Goal: Task Accomplishment & Management: Manage account settings

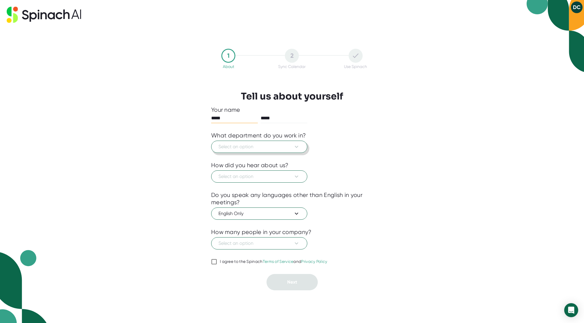
click at [280, 151] on button "Select an option" at bounding box center [259, 146] width 96 height 12
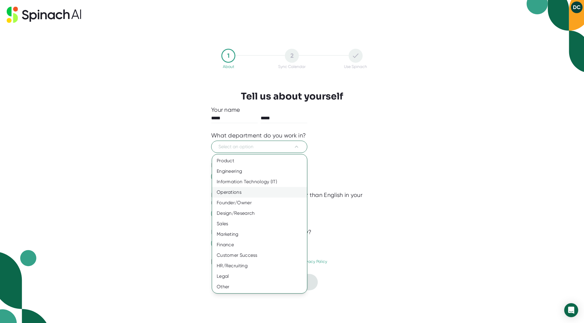
click at [236, 192] on div "Operations" at bounding box center [259, 192] width 95 height 10
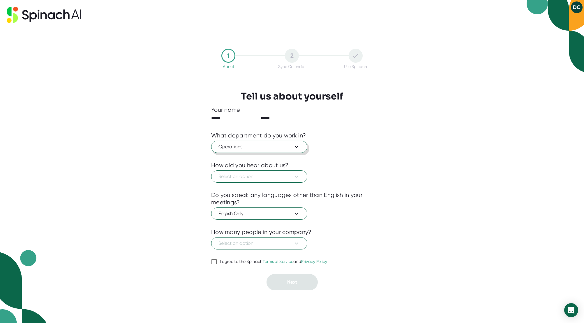
click at [247, 146] on span "Operations" at bounding box center [260, 146] width 82 height 7
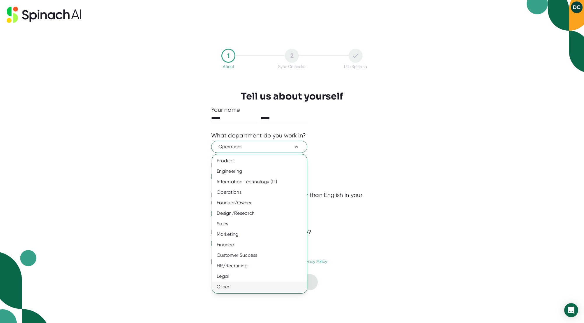
click at [251, 285] on div "Other" at bounding box center [259, 286] width 95 height 10
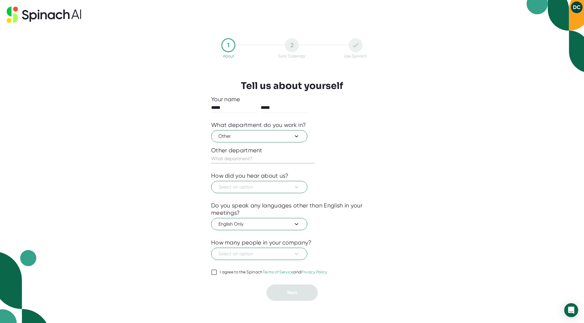
click at [235, 160] on input "text" at bounding box center [263, 158] width 104 height 9
type input "Development"
click at [240, 186] on span "Select an option" at bounding box center [260, 186] width 82 height 7
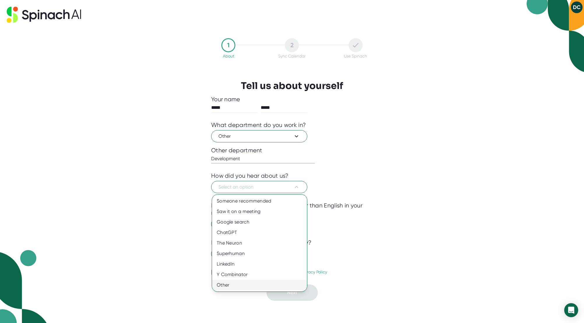
click at [223, 284] on div "Other" at bounding box center [259, 284] width 95 height 10
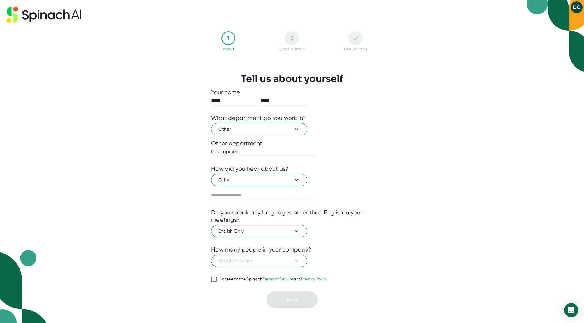
click at [217, 194] on input "text" at bounding box center [263, 194] width 104 height 9
type input "******"
click at [238, 264] on span "Select an option" at bounding box center [260, 260] width 82 height 7
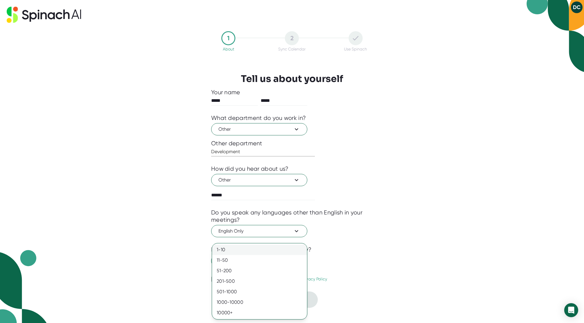
click at [238, 251] on div "1-10" at bounding box center [259, 249] width 95 height 10
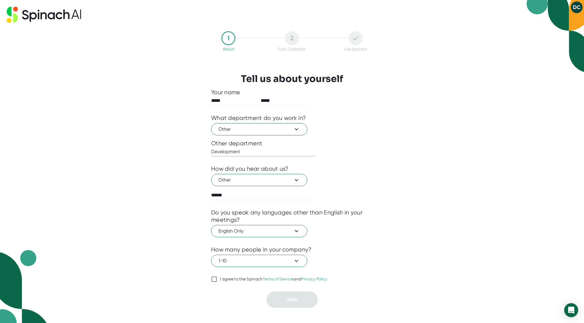
click at [279, 278] on link "Terms of Service" at bounding box center [278, 278] width 31 height 5
click at [217, 278] on input "I agree to the Spinach Terms of Service and Privacy Policy" at bounding box center [214, 278] width 6 height 7
checkbox input "true"
click at [290, 297] on span "Next" at bounding box center [292, 299] width 10 height 6
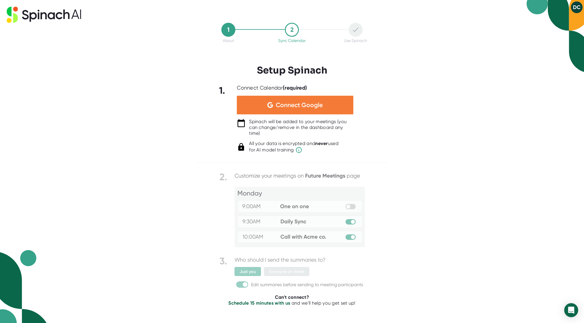
click at [288, 110] on div "Connect Google" at bounding box center [295, 105] width 117 height 19
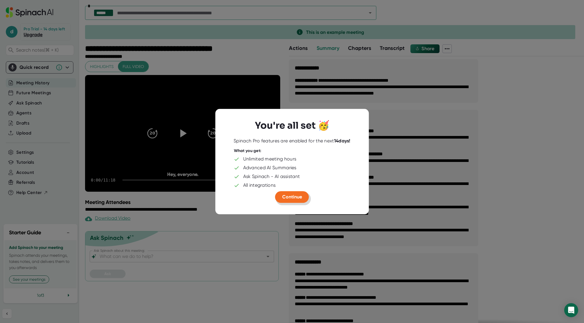
click at [287, 197] on span "Continue" at bounding box center [292, 197] width 20 height 6
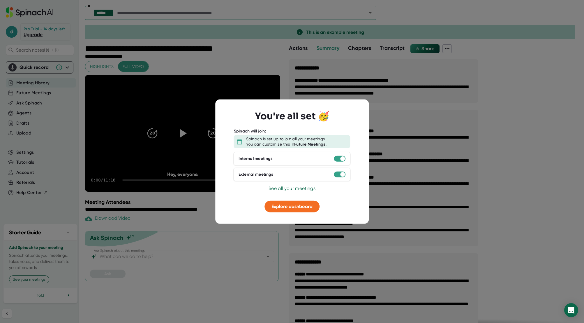
click at [288, 189] on span "See all your meetings" at bounding box center [292, 188] width 47 height 6
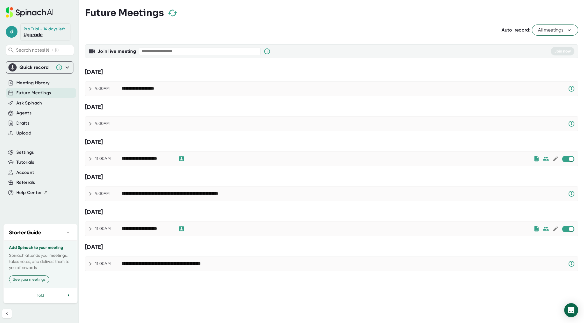
click at [67, 67] on icon at bounding box center [67, 67] width 7 height 7
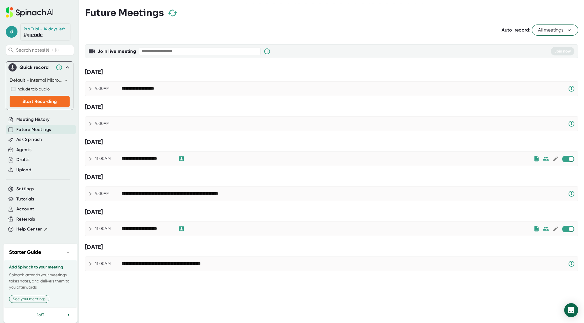
click at [66, 80] on body "**********" at bounding box center [292, 161] width 584 height 323
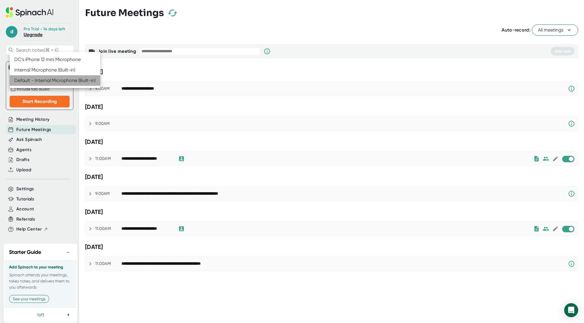
click at [48, 80] on li "Default - Internal Microphone (Built-in)" at bounding box center [55, 80] width 91 height 10
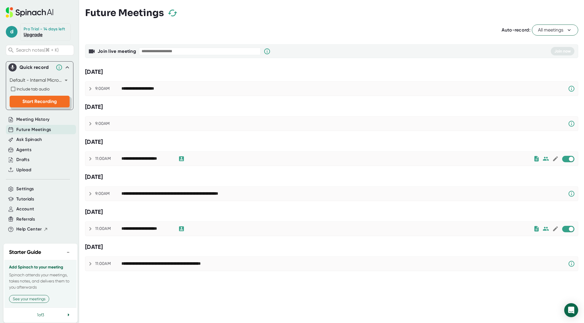
click at [46, 105] on button "Start Recording" at bounding box center [40, 102] width 60 height 12
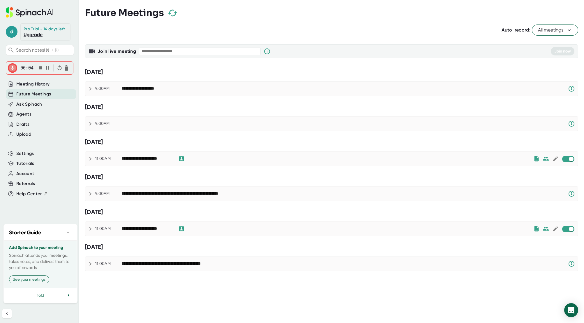
click at [47, 66] on icon "button" at bounding box center [48, 68] width 6 height 6
click at [41, 70] on icon "button" at bounding box center [41, 68] width 6 height 6
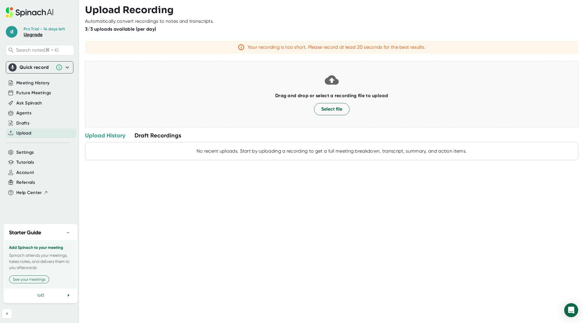
click at [68, 68] on icon at bounding box center [67, 67] width 7 height 7
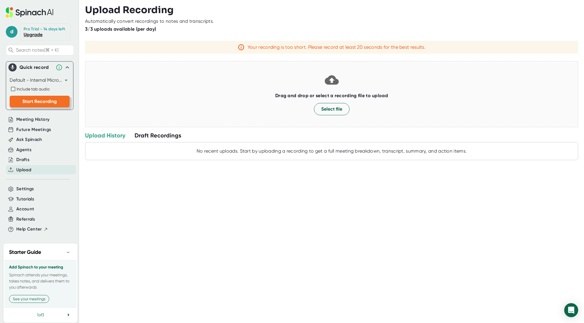
click at [39, 99] on span "Start Recording" at bounding box center [39, 101] width 34 height 6
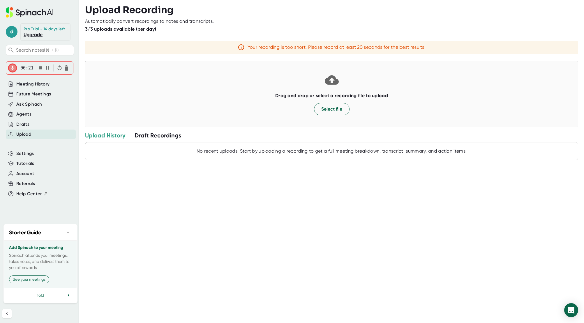
click at [47, 69] on icon "button" at bounding box center [48, 68] width 6 height 6
click at [40, 68] on icon "button" at bounding box center [40, 67] width 3 height 3
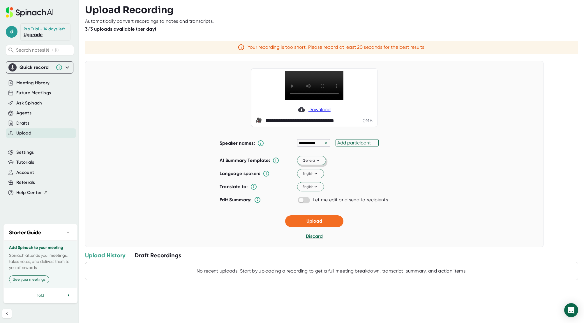
click at [318, 163] on icon at bounding box center [317, 160] width 5 height 5
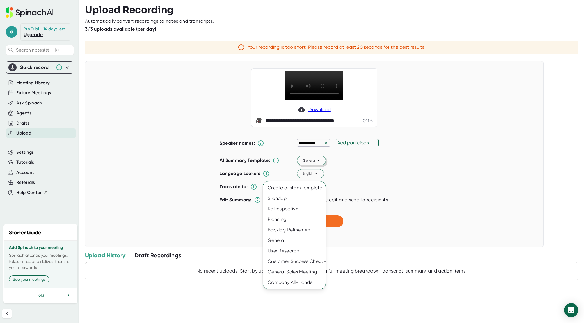
click at [342, 178] on div at bounding box center [292, 161] width 584 height 323
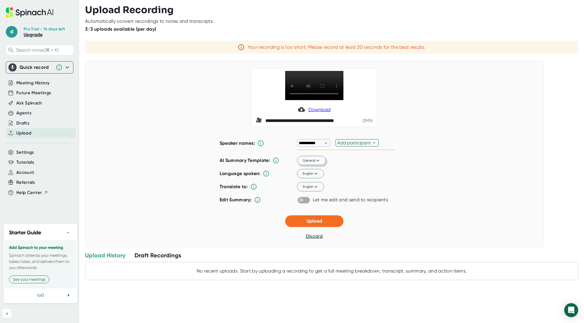
click at [308, 202] on input "checkbox" at bounding box center [301, 199] width 17 height 5
checkbox input "true"
click at [309, 223] on span "Upload" at bounding box center [314, 221] width 16 height 6
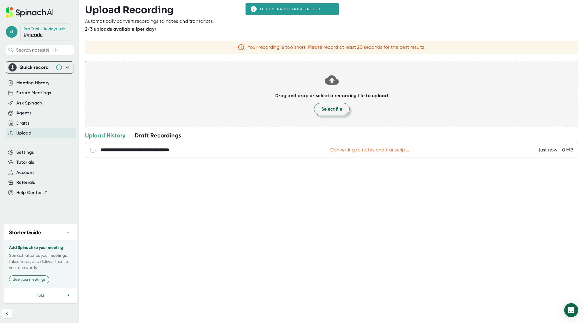
click at [334, 110] on span "Select file" at bounding box center [331, 108] width 21 height 7
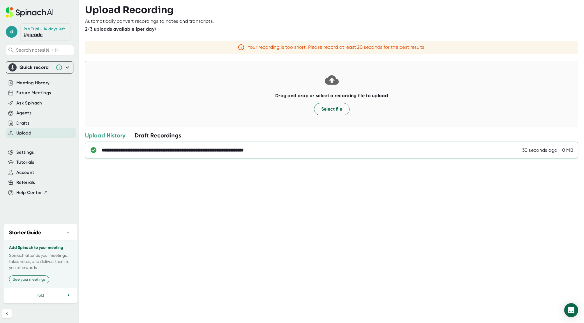
click at [154, 149] on div "**********" at bounding box center [199, 150] width 194 height 6
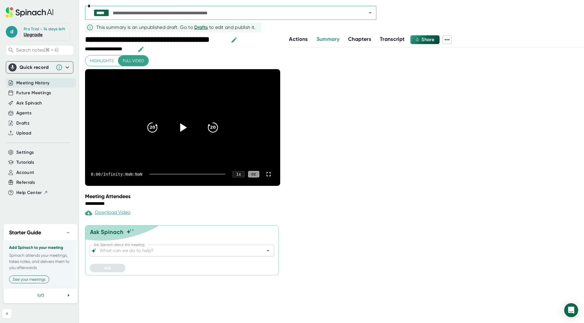
click at [180, 128] on icon at bounding box center [182, 127] width 15 height 15
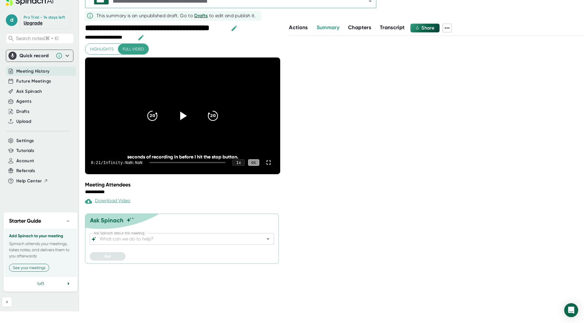
scroll to position [13, 0]
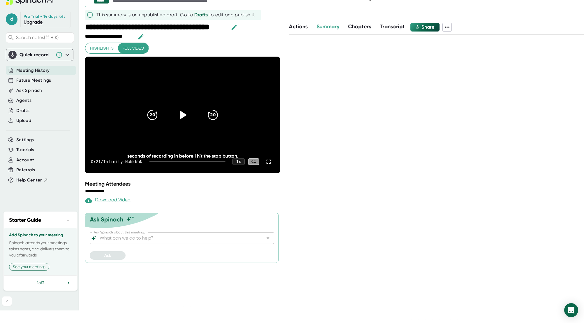
click at [139, 241] on input "Ask Spinach about this meeting:" at bounding box center [176, 238] width 157 height 8
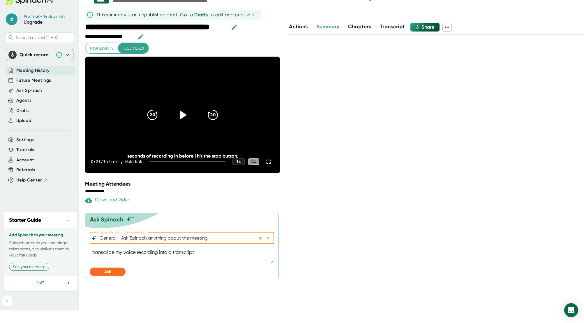
type input "General - Ask Spinach anything about the meeting"
click at [139, 256] on textarea "transcribe my voice recording into a transcript" at bounding box center [182, 254] width 184 height 16
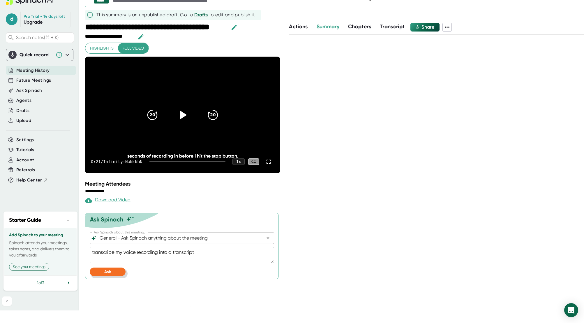
click at [117, 269] on button "Ask" at bounding box center [108, 271] width 36 height 8
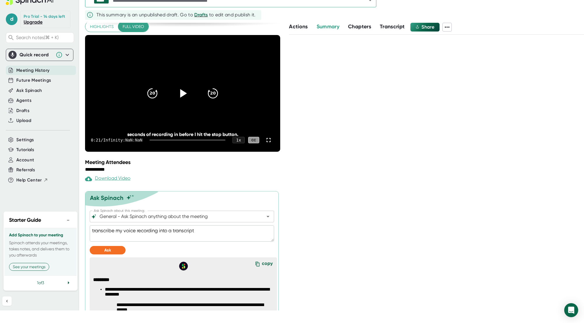
scroll to position [0, 0]
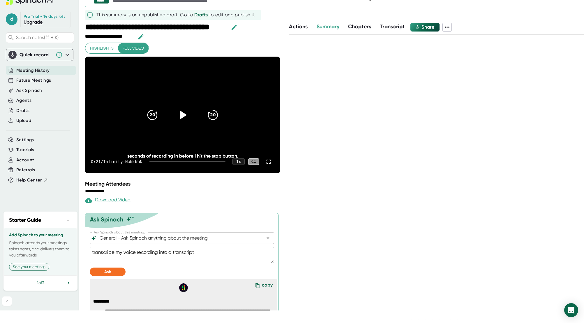
click at [103, 46] on span "Highlights" at bounding box center [102, 48] width 24 height 7
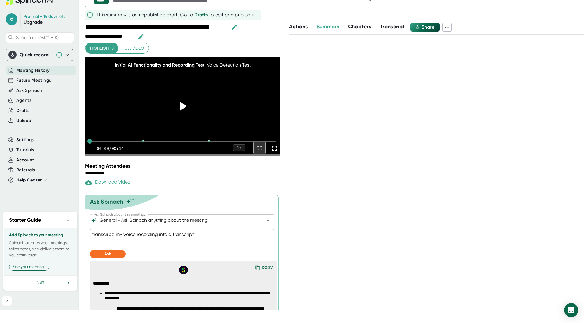
click at [187, 98] on icon at bounding box center [182, 105] width 15 height 15
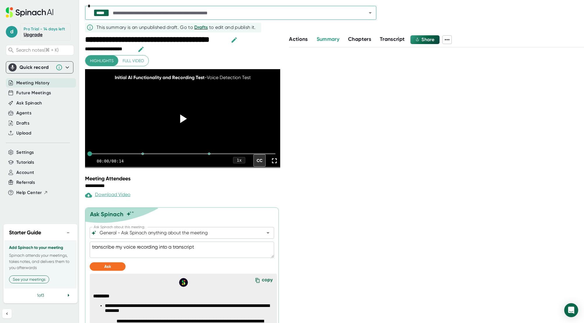
click at [234, 39] on icon "button" at bounding box center [234, 39] width 5 height 5
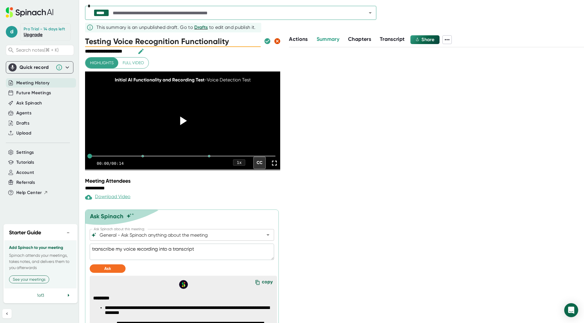
click at [276, 41] on icon "button" at bounding box center [277, 41] width 7 height 7
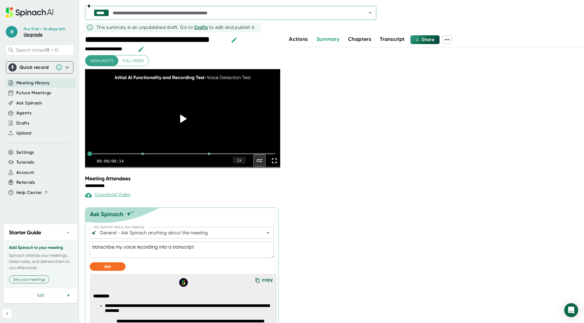
click at [143, 50] on icon "button" at bounding box center [141, 49] width 7 height 7
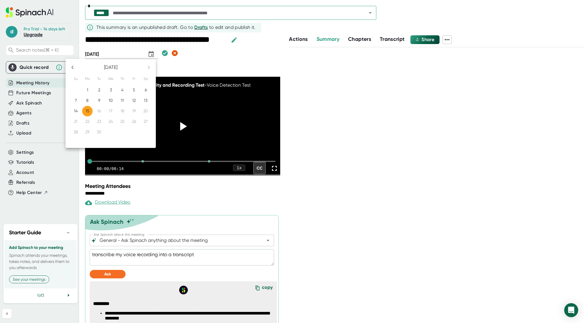
click at [168, 53] on div at bounding box center [292, 161] width 584 height 323
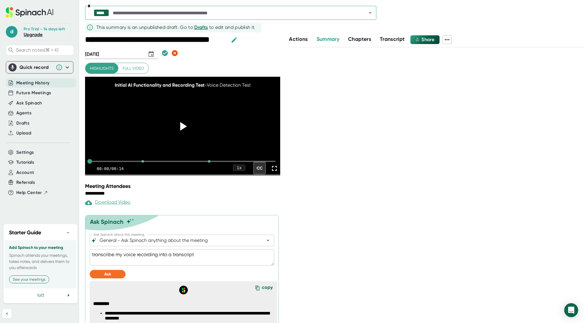
click at [309, 159] on div at bounding box center [436, 191] width 295 height 288
click at [301, 39] on span "Actions" at bounding box center [298, 39] width 19 height 6
click at [326, 38] on span "Summary" at bounding box center [328, 39] width 23 height 6
click at [355, 38] on span "Chapters" at bounding box center [359, 39] width 23 height 6
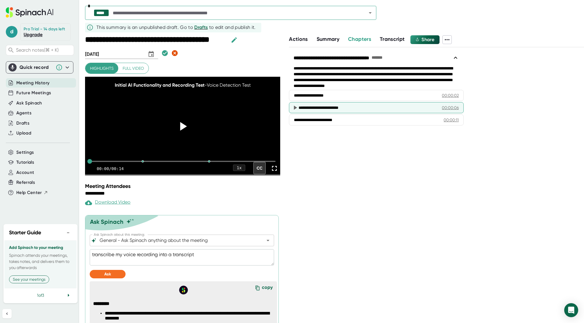
click at [330, 108] on div "**********" at bounding box center [368, 108] width 139 height 6
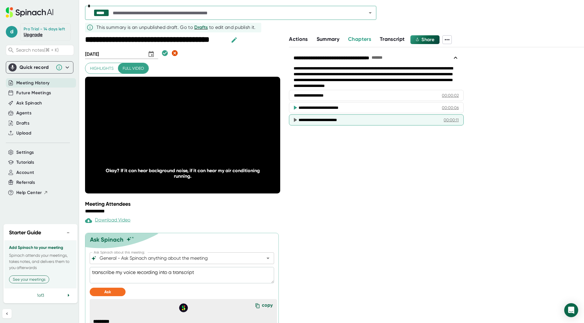
click at [322, 119] on div "**********" at bounding box center [369, 120] width 141 height 6
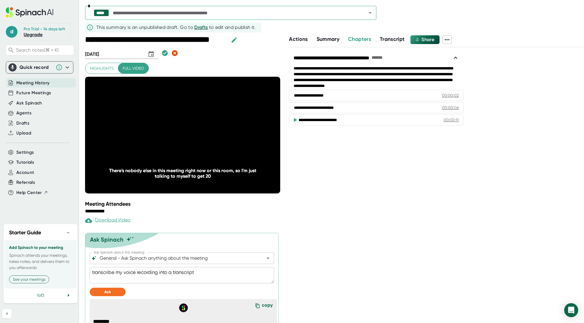
click at [311, 118] on div "**********" at bounding box center [369, 120] width 141 height 6
click at [393, 39] on span "Transcript" at bounding box center [392, 39] width 25 height 6
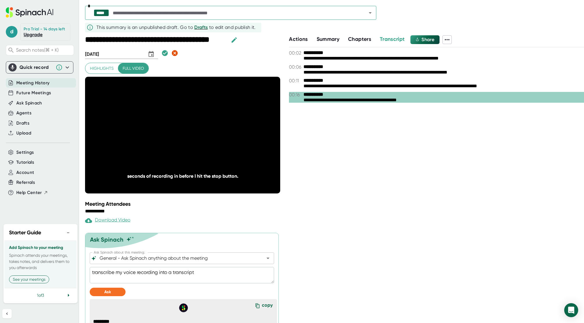
click at [336, 56] on div "**********" at bounding box center [444, 59] width 281 height 6
type textarea "x"
click at [39, 92] on span "Future Meetings" at bounding box center [33, 92] width 35 height 7
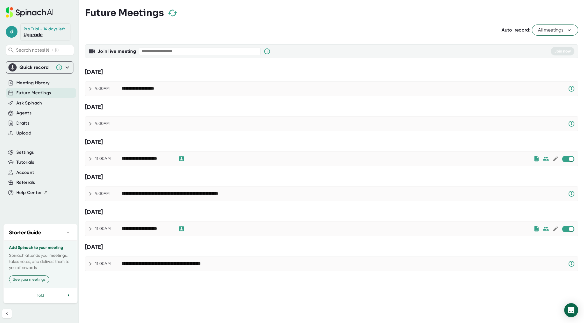
click at [35, 10] on icon at bounding box center [29, 12] width 47 height 10
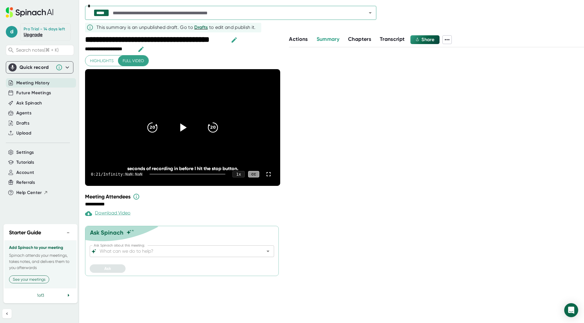
click at [235, 40] on icon "button" at bounding box center [234, 39] width 5 height 5
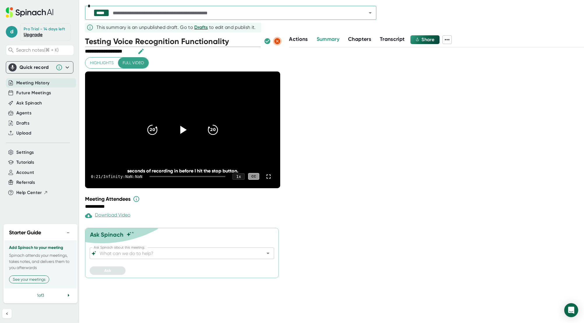
click at [276, 42] on icon "button" at bounding box center [277, 41] width 6 height 6
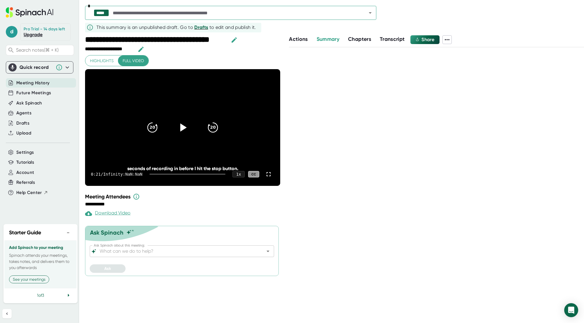
click at [199, 27] on span "Drafts" at bounding box center [201, 27] width 14 height 6
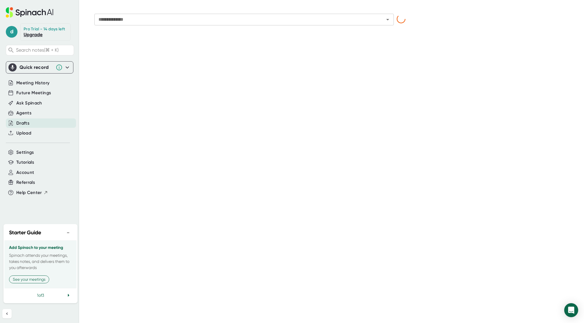
type input "**********"
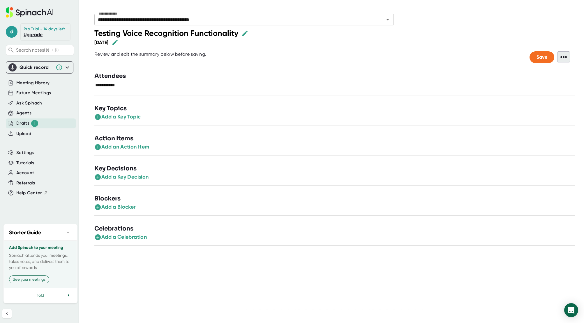
click at [559, 59] on span "•••" at bounding box center [563, 56] width 13 height 11
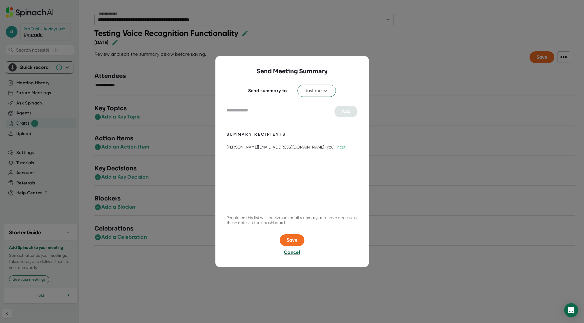
click at [288, 254] on span "Cancel" at bounding box center [292, 252] width 16 height 6
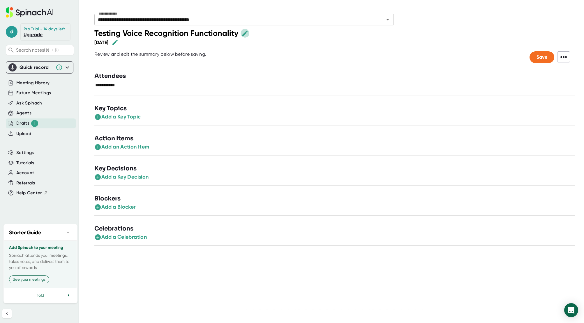
click at [242, 32] on icon "button" at bounding box center [245, 33] width 7 height 7
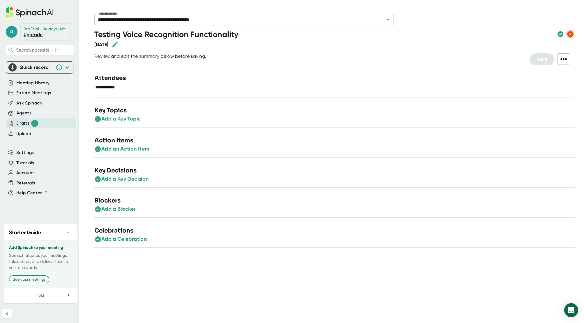
click at [571, 34] on icon "button" at bounding box center [570, 34] width 7 height 7
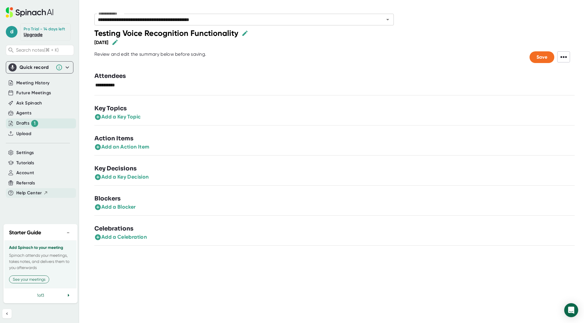
click at [31, 194] on span "Help Center" at bounding box center [29, 192] width 26 height 7
